Goal: Information Seeking & Learning: Learn about a topic

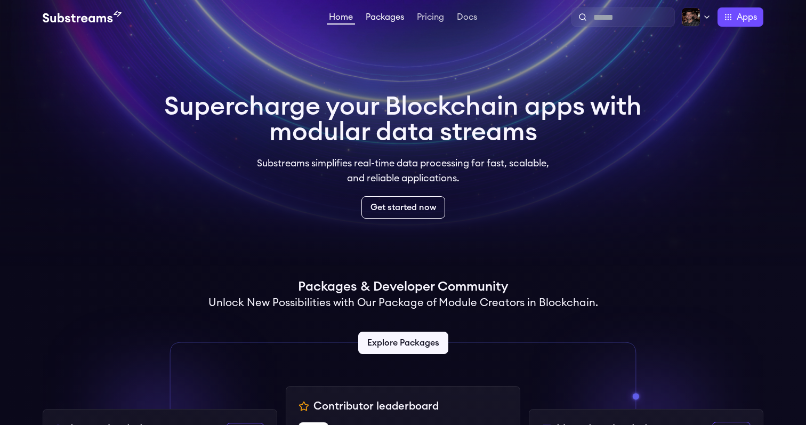
click at [377, 17] on link "Packages" at bounding box center [385, 18] width 43 height 11
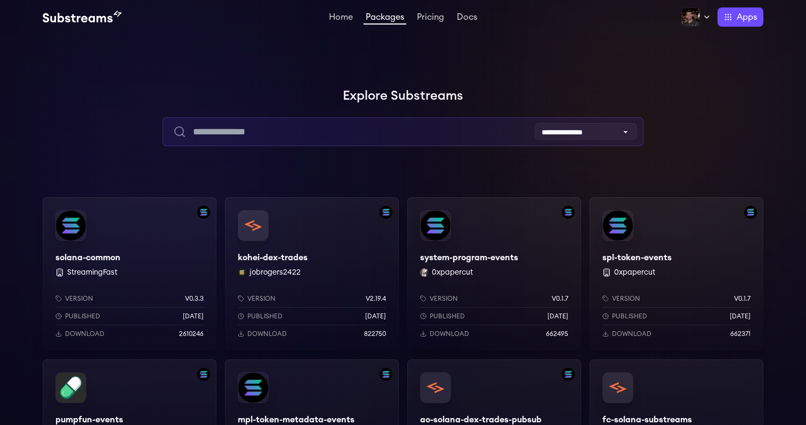
click at [327, 125] on input "text" at bounding box center [403, 131] width 480 height 29
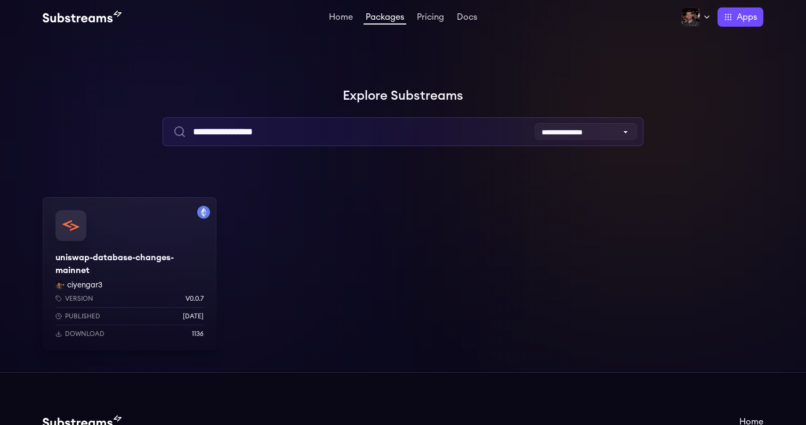
type input "**********"
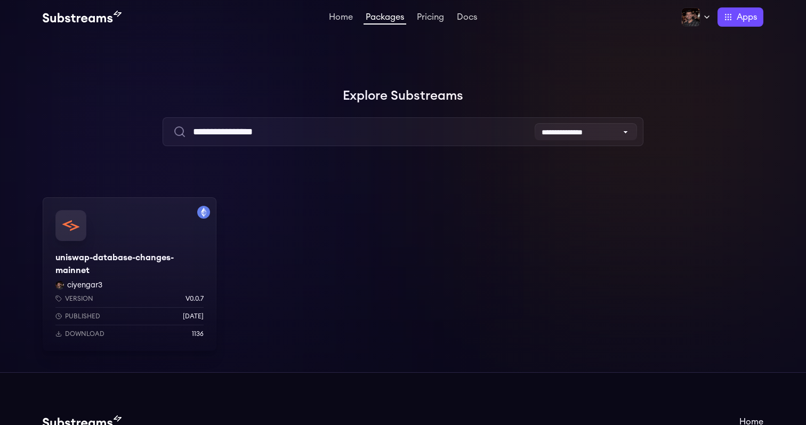
click at [140, 244] on div "uniswap-database-changes-mainnet ciyengar3 Version v0.0.7 Published 5 days ago …" at bounding box center [130, 274] width 174 height 154
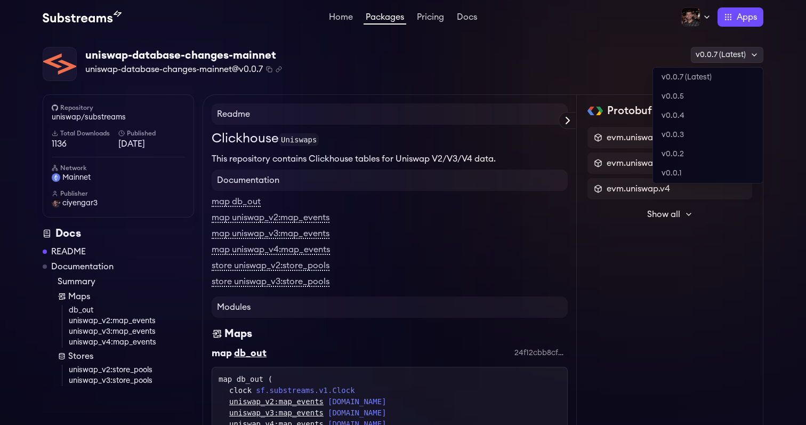
click at [728, 53] on div "v0.0.7 (Latest)" at bounding box center [727, 55] width 73 height 16
click at [714, 76] on link "v0.0.7 (Latest)" at bounding box center [708, 77] width 110 height 19
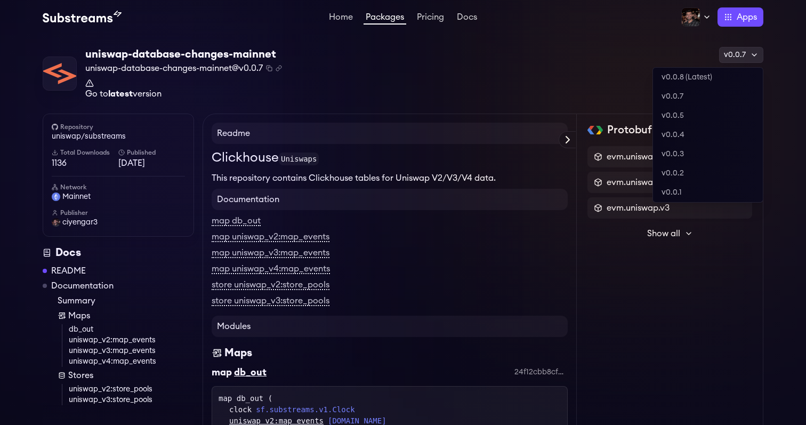
click at [739, 59] on div "v0.0.7" at bounding box center [741, 55] width 44 height 16
click at [724, 78] on link "v0.0.8 (Latest)" at bounding box center [708, 77] width 110 height 19
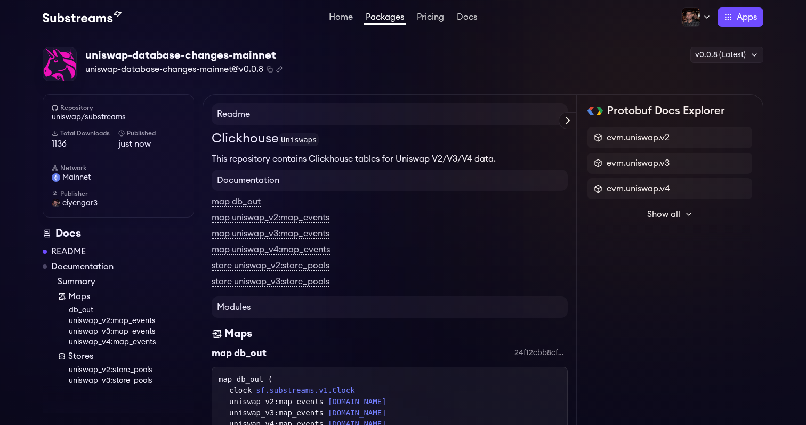
click at [95, 23] on img at bounding box center [82, 17] width 79 height 13
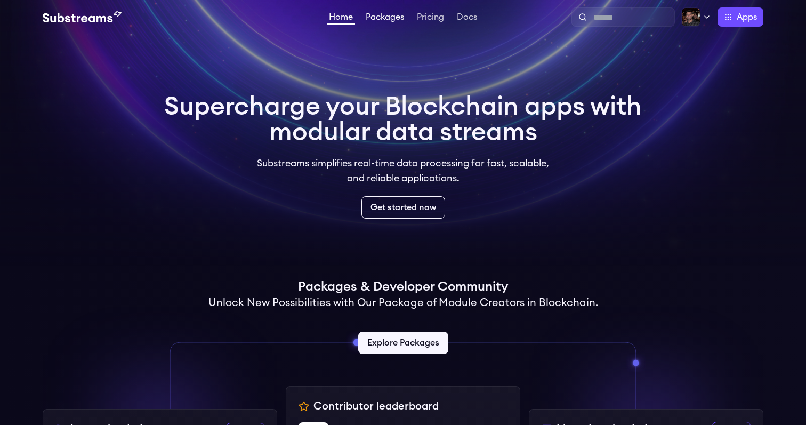
click at [392, 20] on link "Packages" at bounding box center [385, 18] width 43 height 11
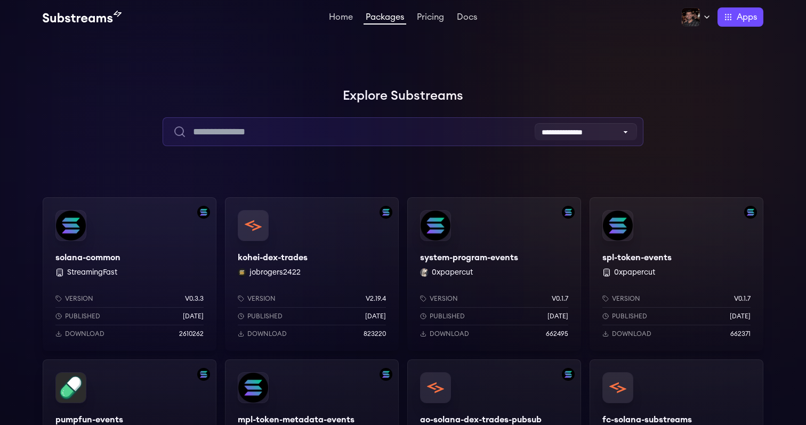
click at [371, 127] on input "text" at bounding box center [403, 131] width 480 height 29
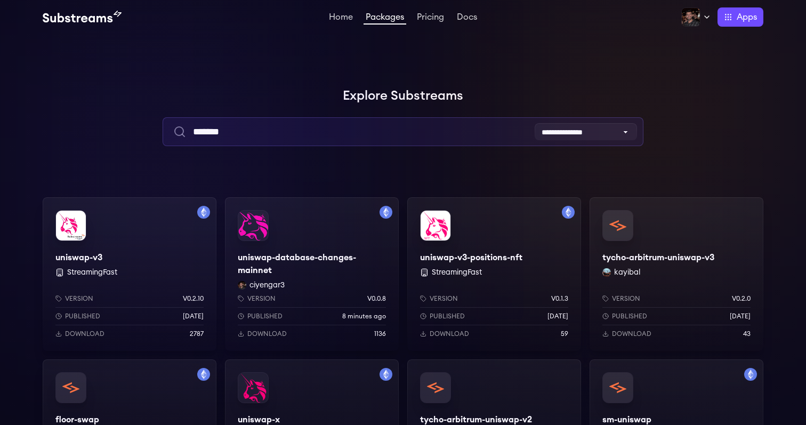
scroll to position [620, 0]
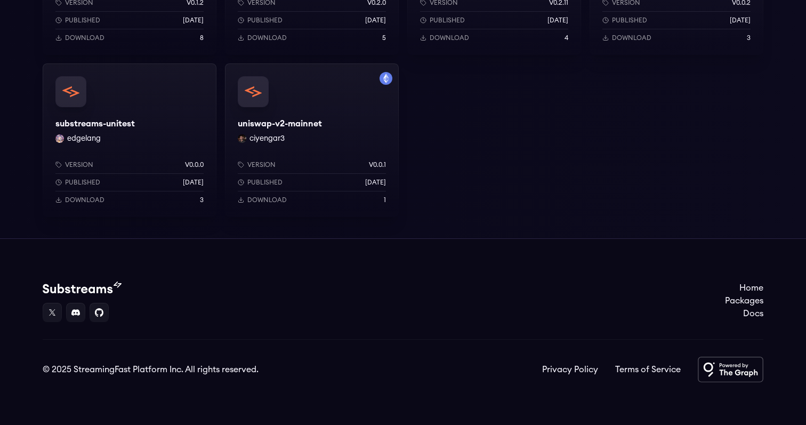
type input "*******"
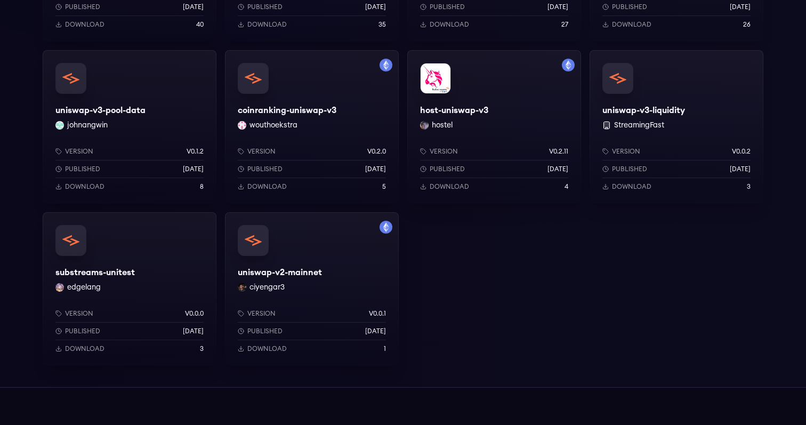
scroll to position [342, 0]
